Goal: Task Accomplishment & Management: Manage account settings

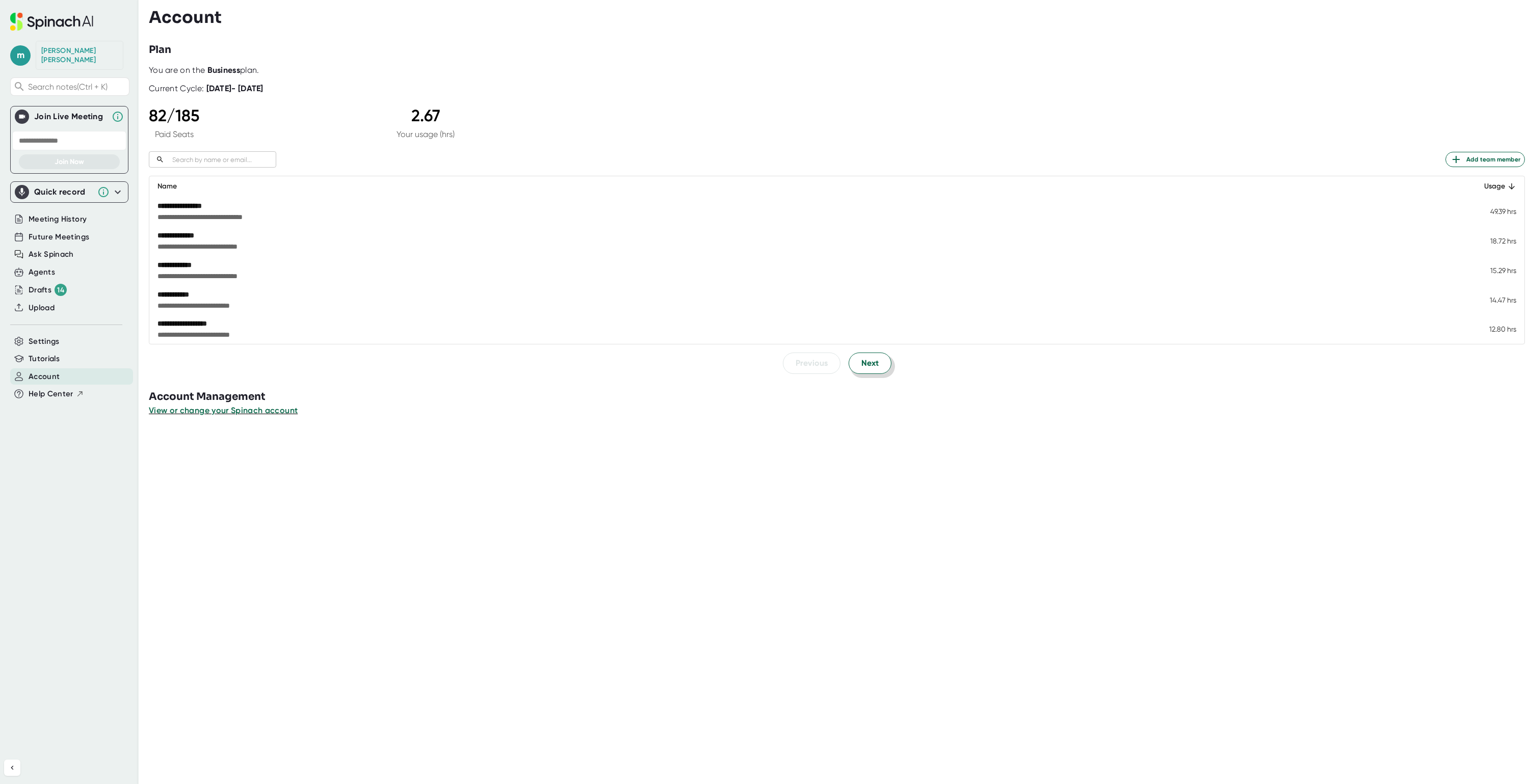
click at [876, 366] on button "Next" at bounding box center [870, 363] width 43 height 21
click at [861, 364] on span "Next" at bounding box center [870, 363] width 17 height 12
click at [867, 366] on span "Next" at bounding box center [870, 363] width 17 height 12
click at [868, 370] on span "Next" at bounding box center [870, 363] width 17 height 12
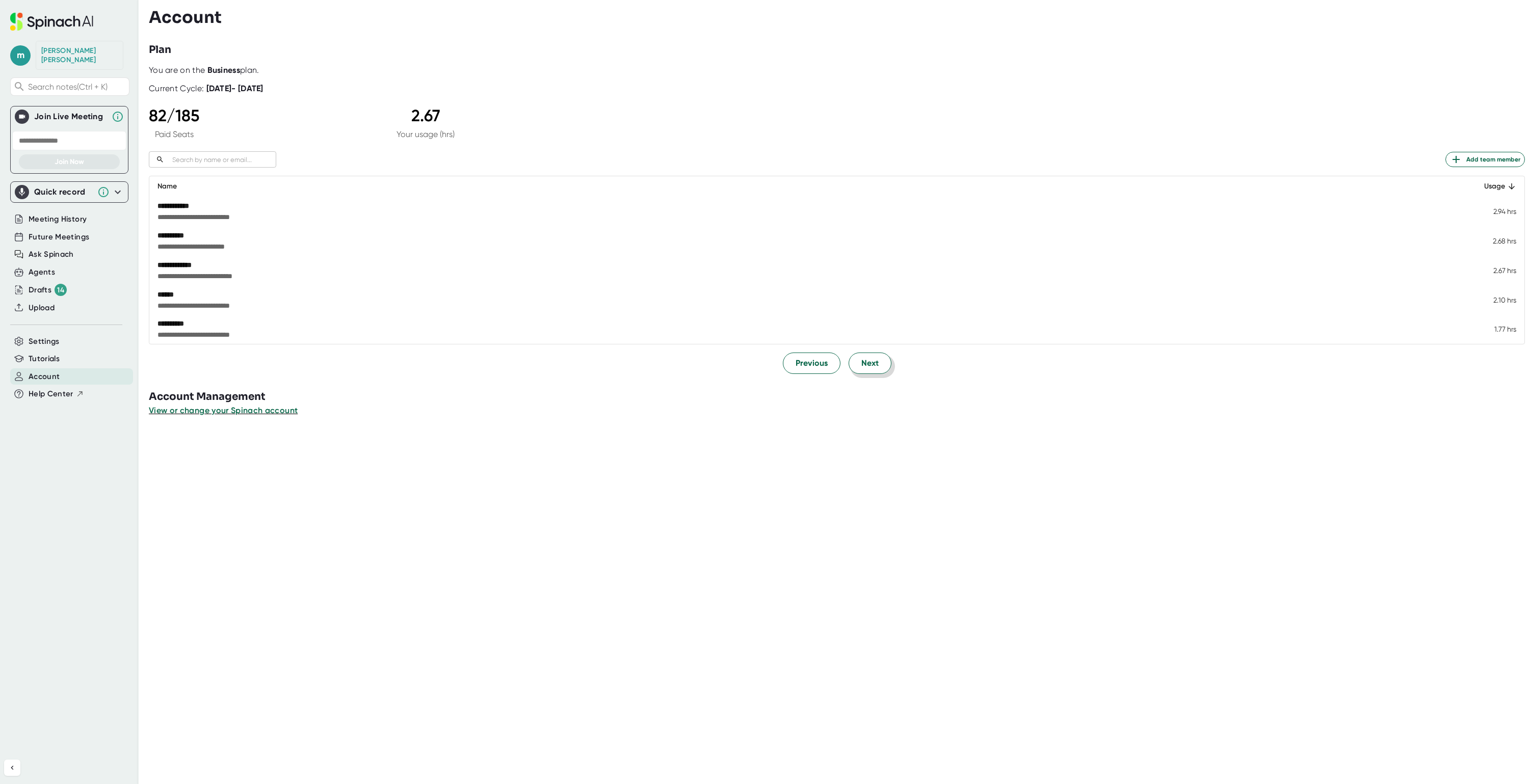
click at [865, 370] on span "Next" at bounding box center [870, 363] width 17 height 12
click at [852, 366] on button "Next" at bounding box center [870, 363] width 43 height 21
click at [861, 363] on span "Next" at bounding box center [870, 363] width 17 height 12
click at [871, 364] on span "Next" at bounding box center [870, 363] width 17 height 12
click at [868, 363] on span "Next" at bounding box center [870, 363] width 17 height 12
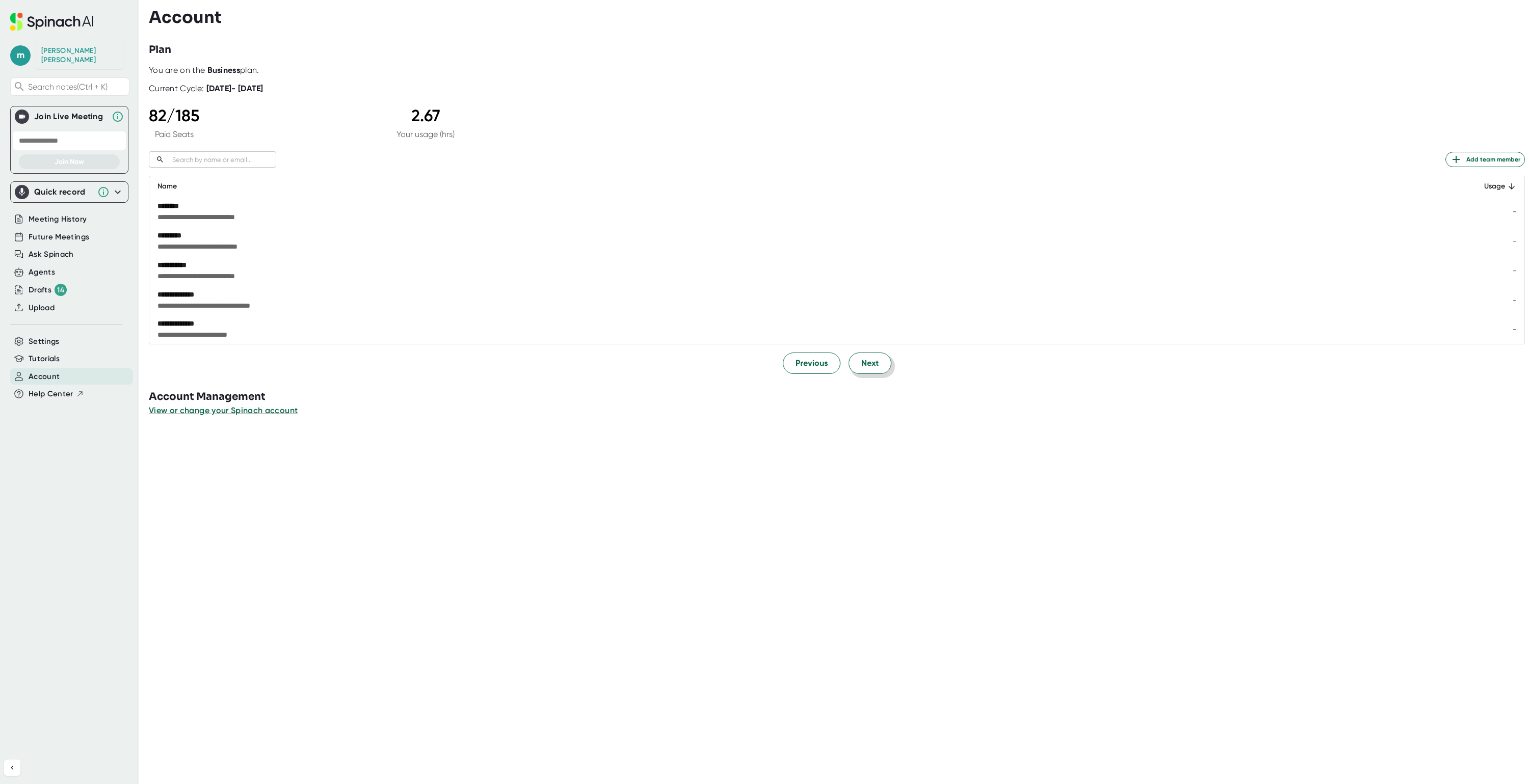
click at [868, 364] on span "Next" at bounding box center [870, 363] width 17 height 12
click at [867, 364] on span "Next" at bounding box center [870, 363] width 17 height 12
click at [802, 361] on span "Previous" at bounding box center [811, 363] width 32 height 12
click at [861, 364] on span "Next" at bounding box center [870, 363] width 17 height 12
click at [861, 359] on span "Next" at bounding box center [870, 363] width 17 height 12
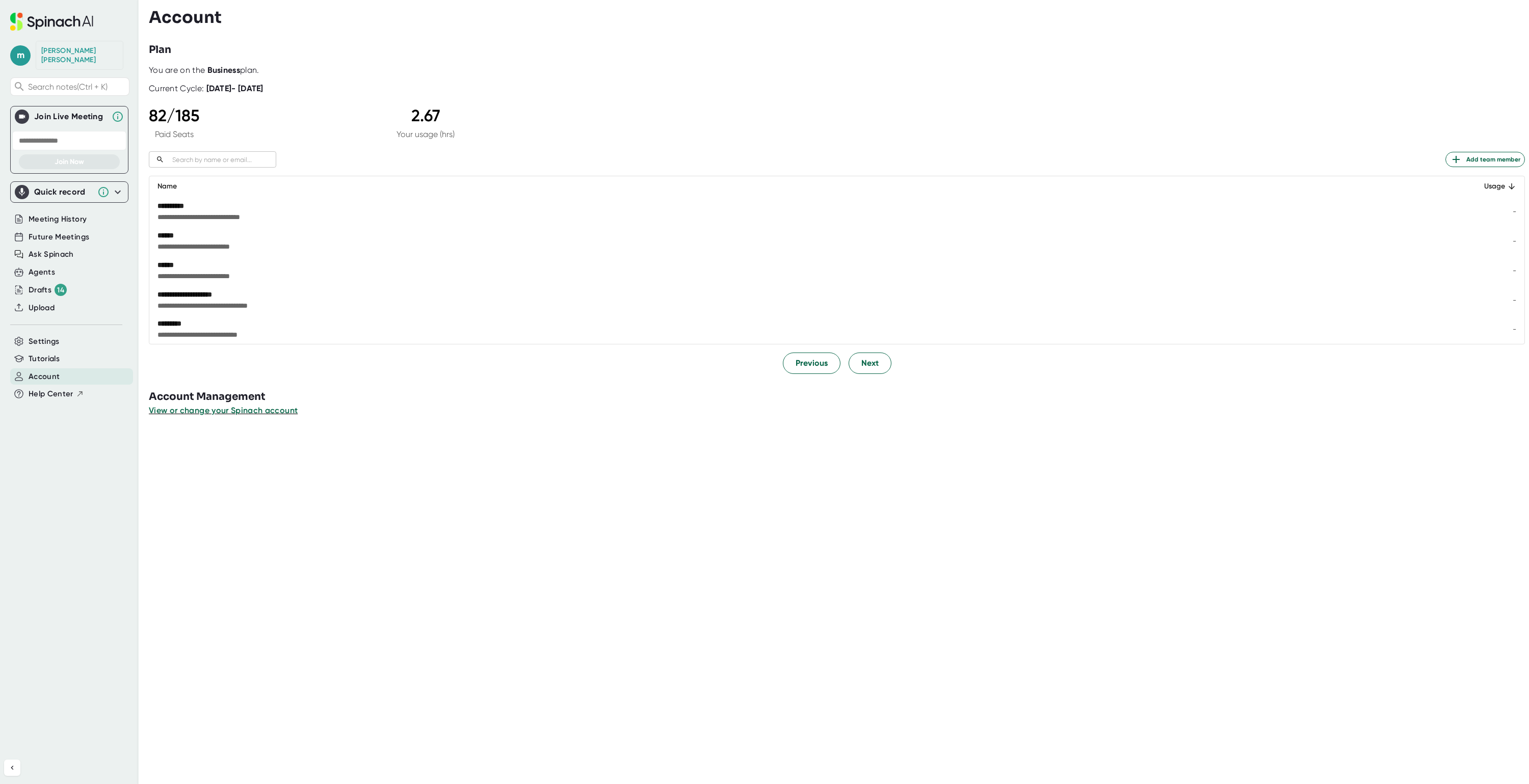
click at [197, 157] on input "text" at bounding box center [222, 160] width 108 height 12
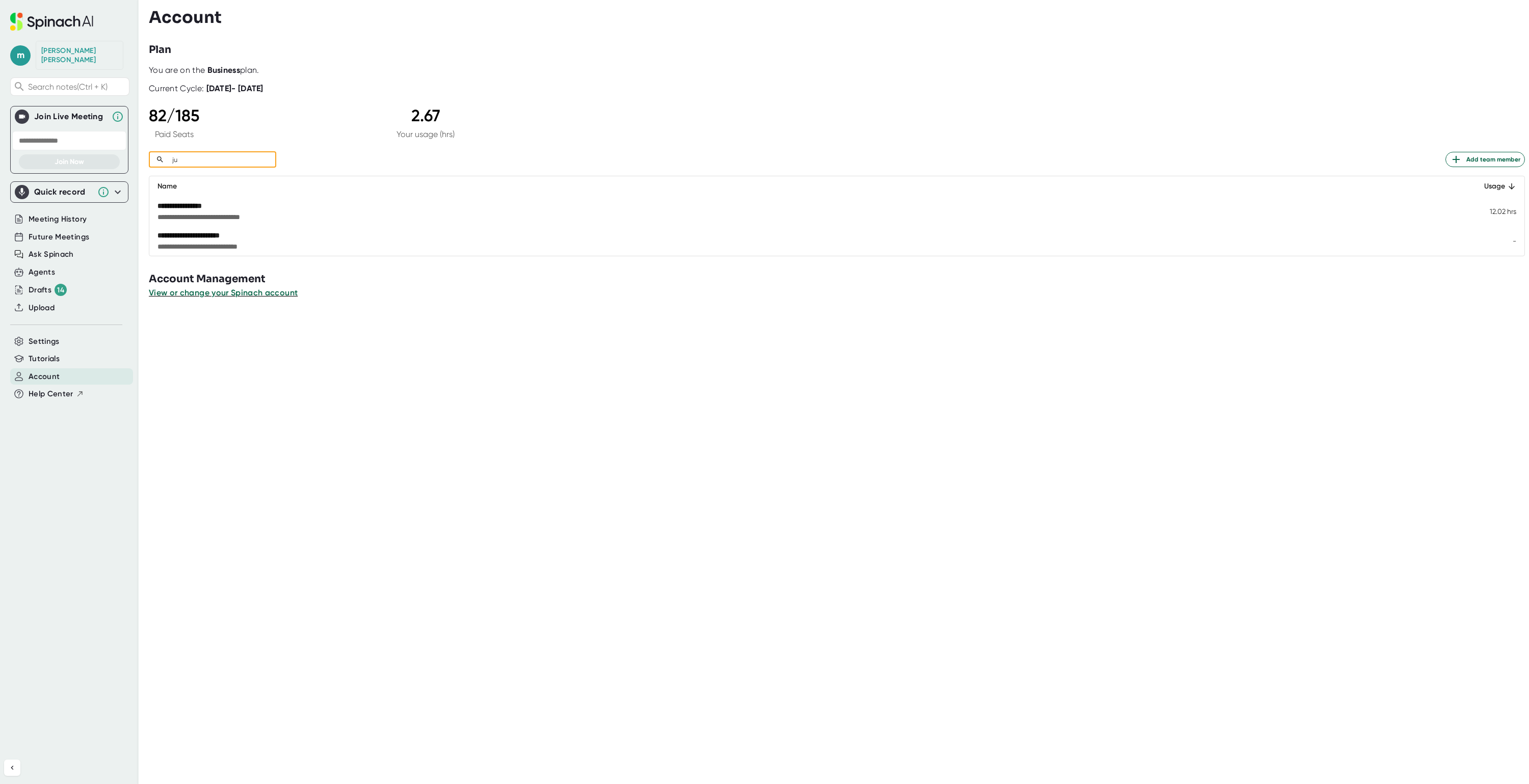
type input "j"
type input "m"
type input "s"
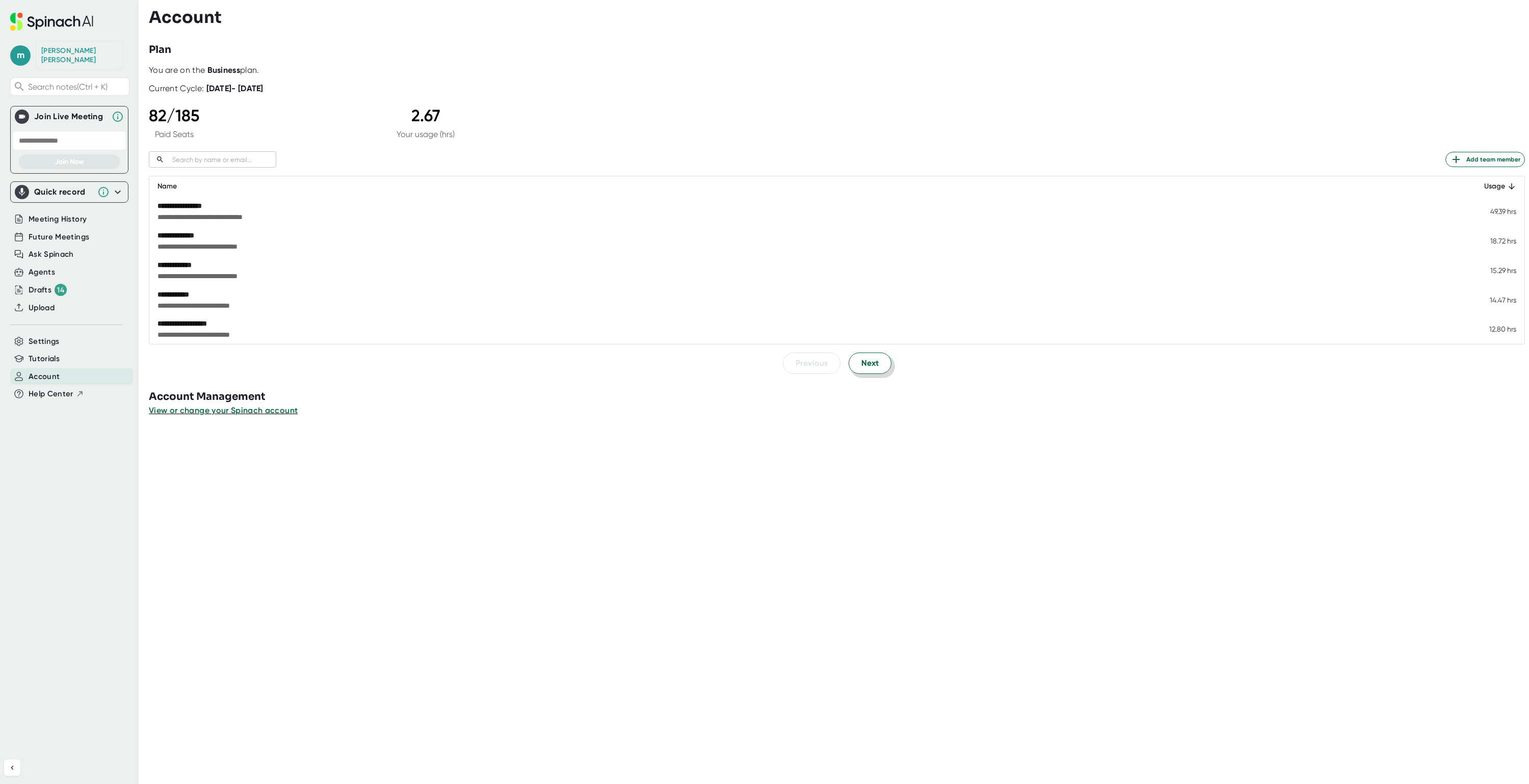
click at [874, 366] on button "Next" at bounding box center [870, 363] width 43 height 21
click at [873, 366] on button "Next" at bounding box center [870, 363] width 43 height 21
click at [872, 366] on span "Next" at bounding box center [870, 363] width 17 height 12
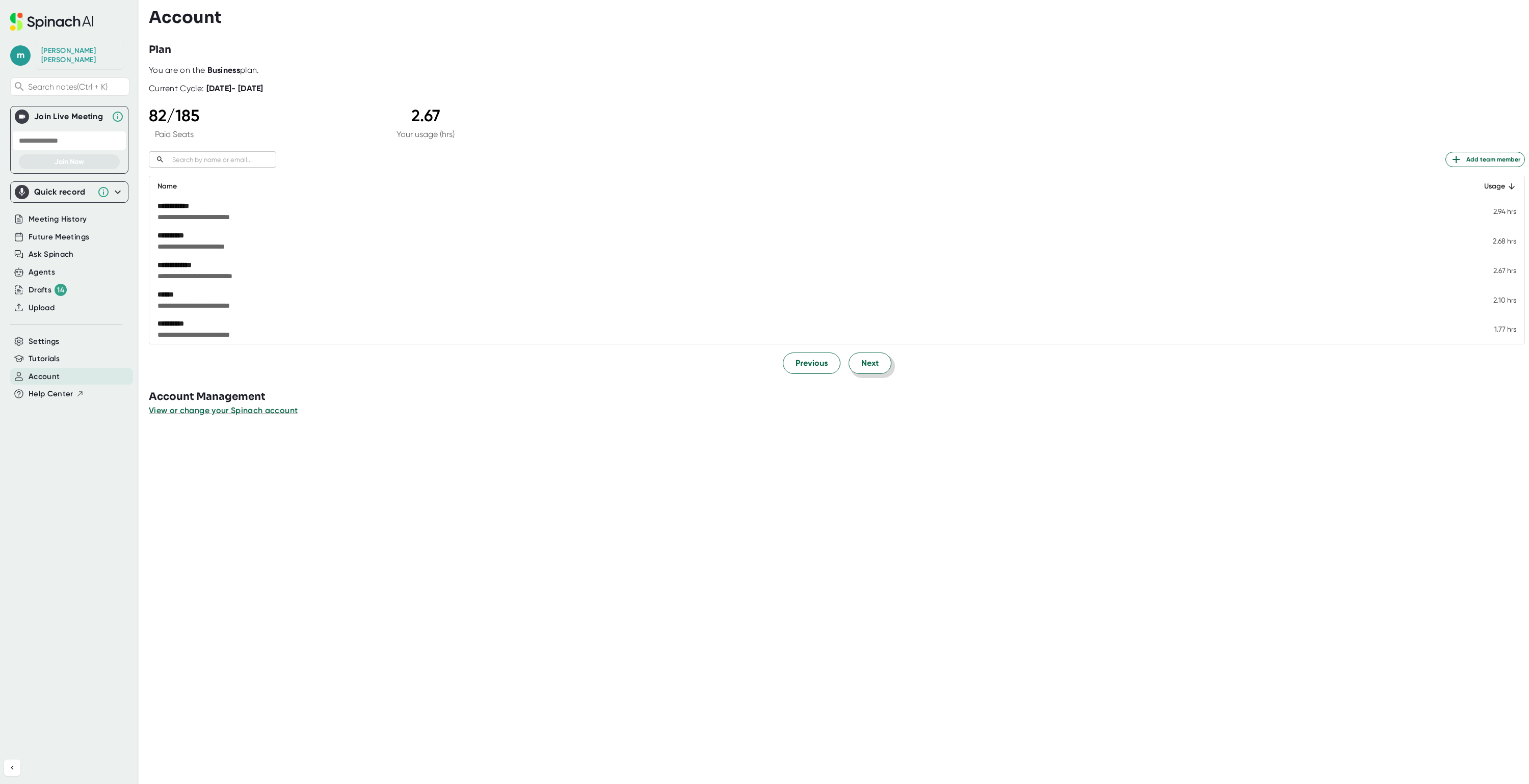
click at [872, 366] on span "Next" at bounding box center [870, 363] width 17 height 12
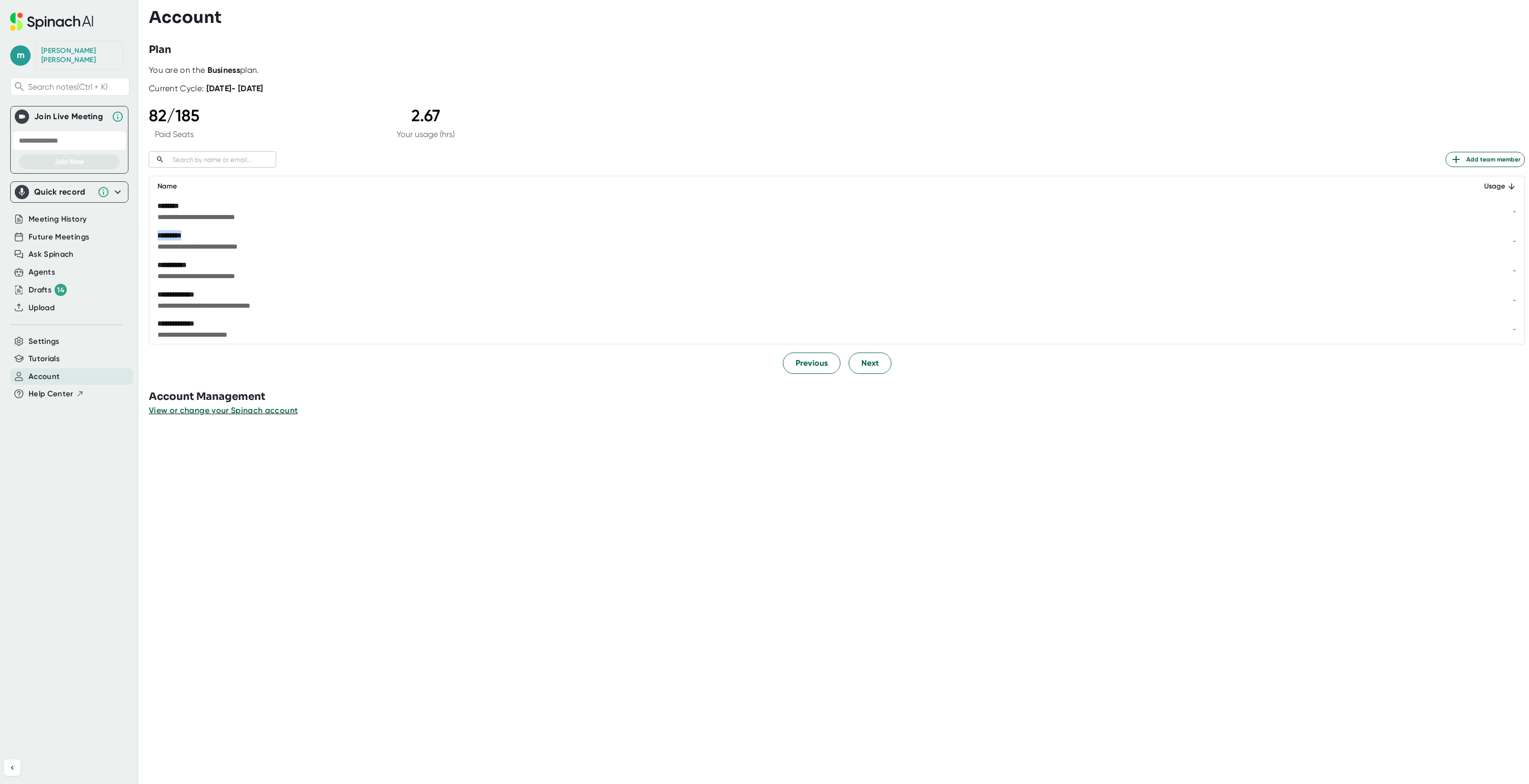
drag, startPoint x: 157, startPoint y: 234, endPoint x: 196, endPoint y: 234, distance: 39.0
click at [196, 234] on div "*********" at bounding box center [665, 235] width 1015 height 10
drag, startPoint x: 196, startPoint y: 234, endPoint x: 179, endPoint y: 234, distance: 17.0
copy div "*********"
click at [179, 161] on input "text" at bounding box center [222, 160] width 108 height 12
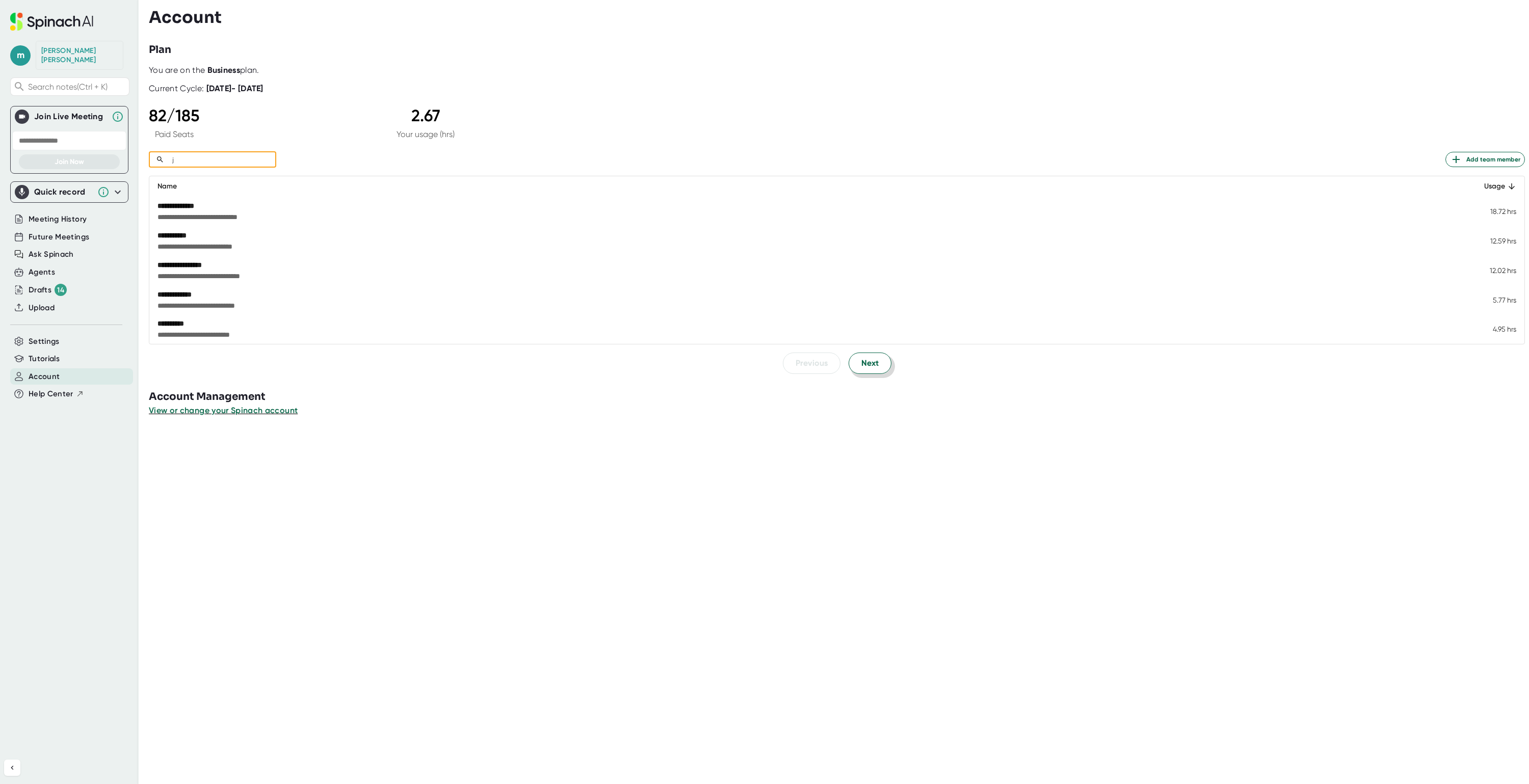
type input "j"
click at [861, 367] on span "Next" at bounding box center [870, 363] width 17 height 12
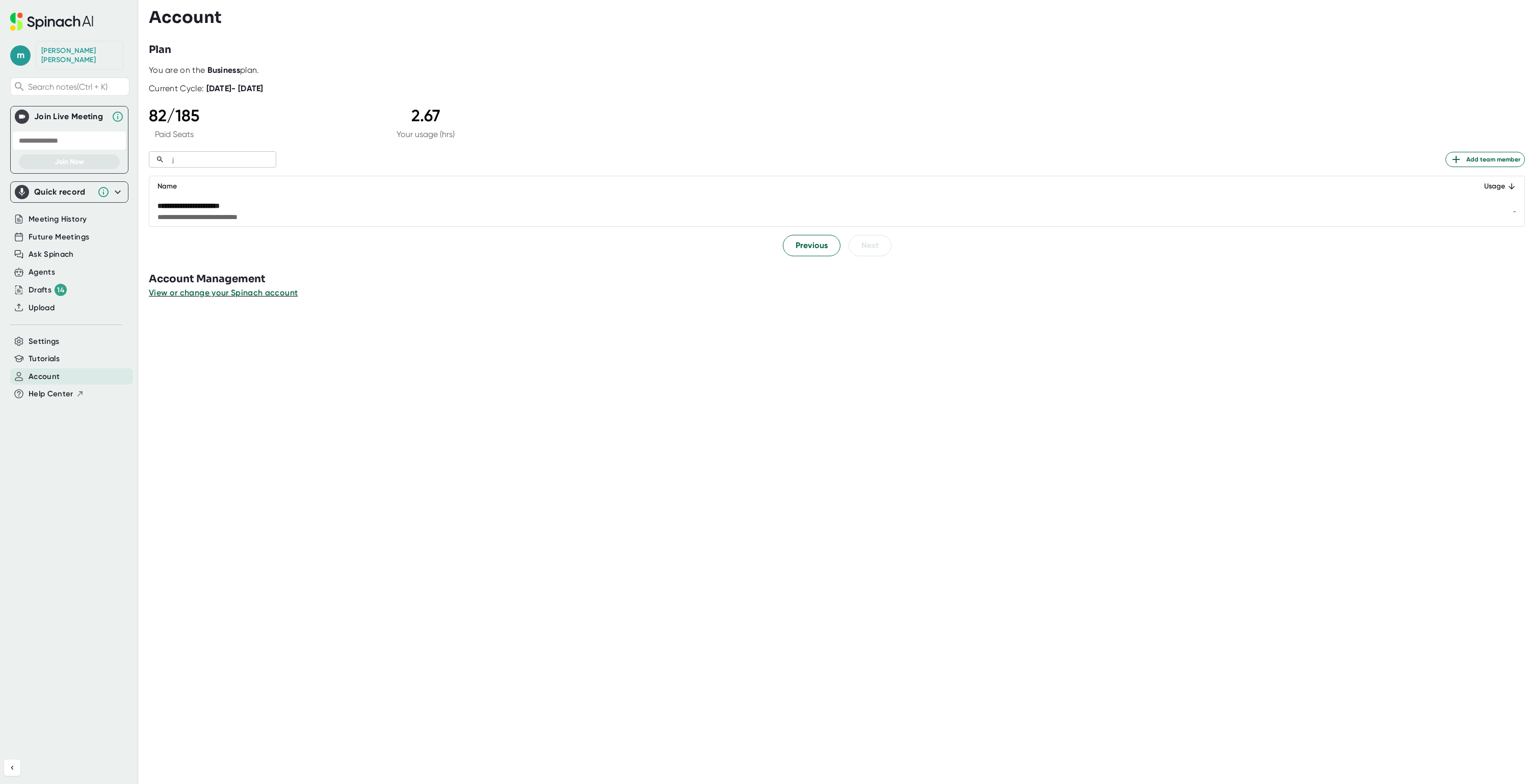
click at [179, 158] on input "j" at bounding box center [222, 160] width 108 height 12
type input "fox"
click at [351, 410] on div "Account Plan You are on the Business plan. Current Cycle: [DATE] - [DATE] 82 / …" at bounding box center [839, 392] width 1380 height 784
